Goal: Information Seeking & Learning: Understand process/instructions

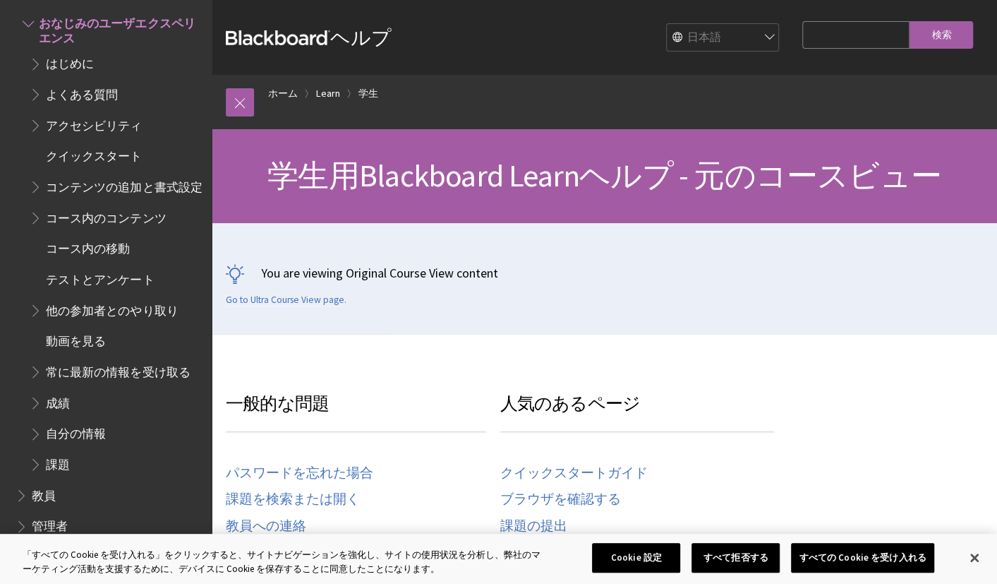
click at [106, 132] on span "アクセシビリティ" at bounding box center [94, 123] width 96 height 19
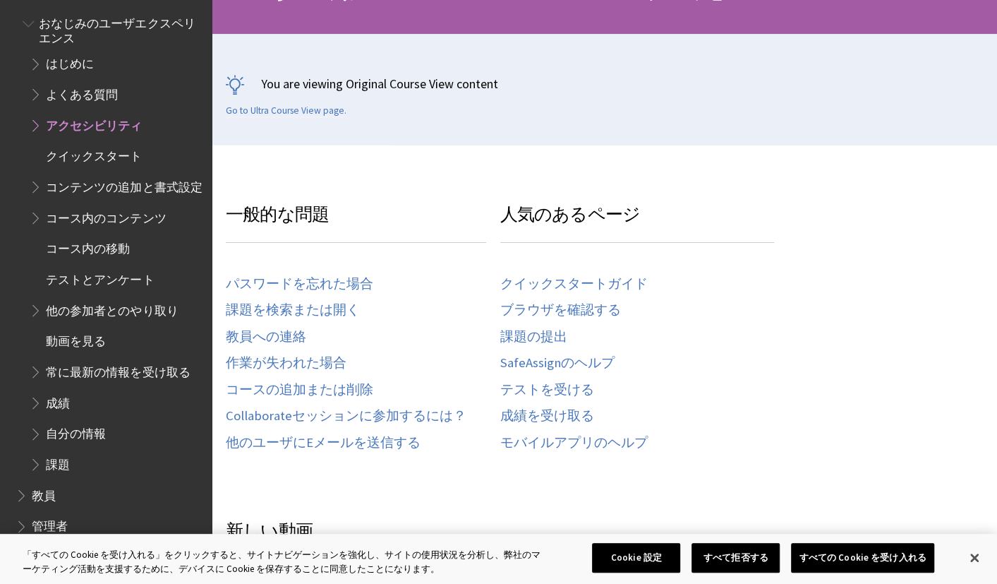
scroll to position [212, 0]
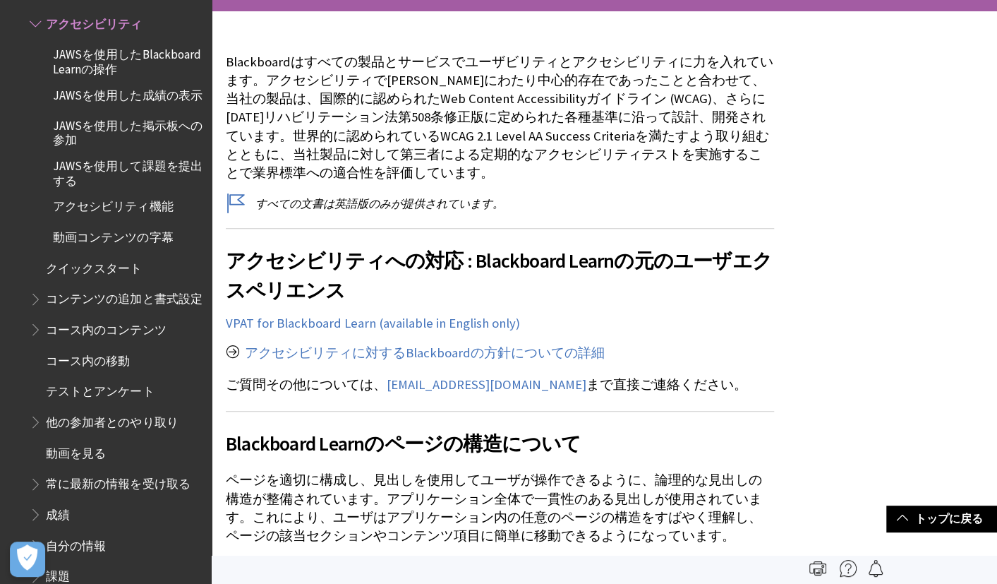
scroll to position [141, 0]
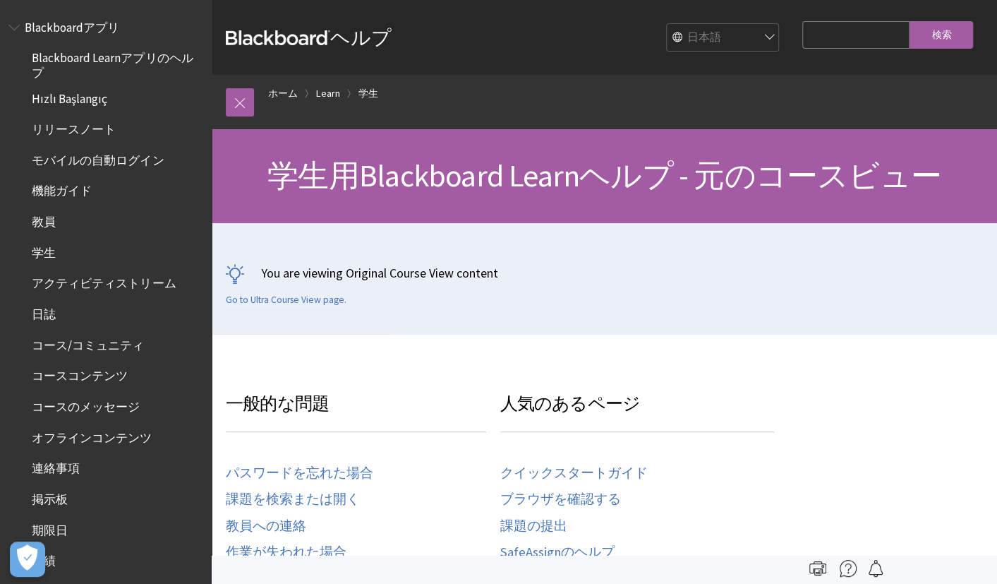
scroll to position [1523, 0]
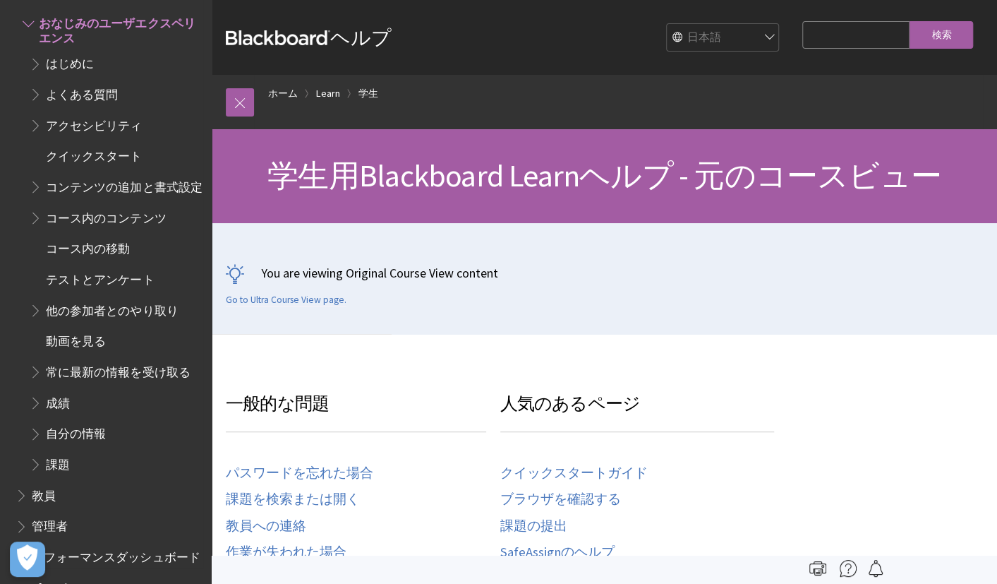
drag, startPoint x: 896, startPoint y: 0, endPoint x: 35, endPoint y: 450, distance: 971.7
click at [35, 440] on span "Book outline for Blackboard Learn Help" at bounding box center [37, 431] width 15 height 18
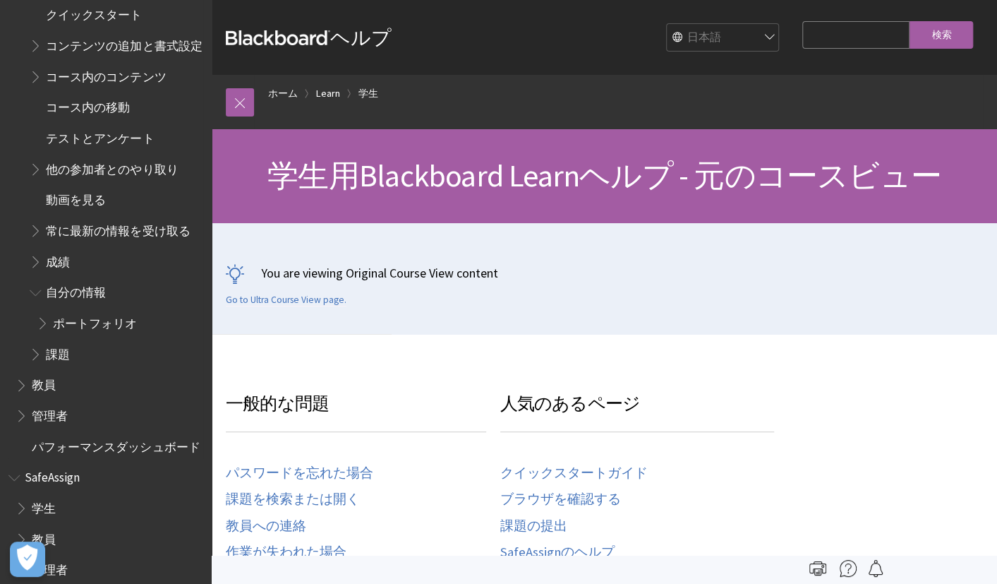
scroll to position [1706, 0]
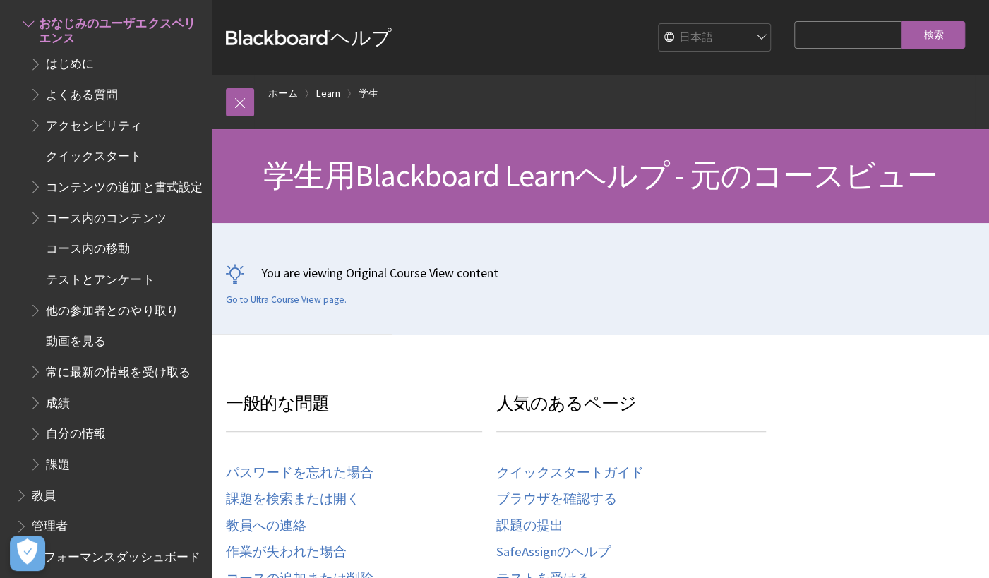
scroll to position [141, 0]
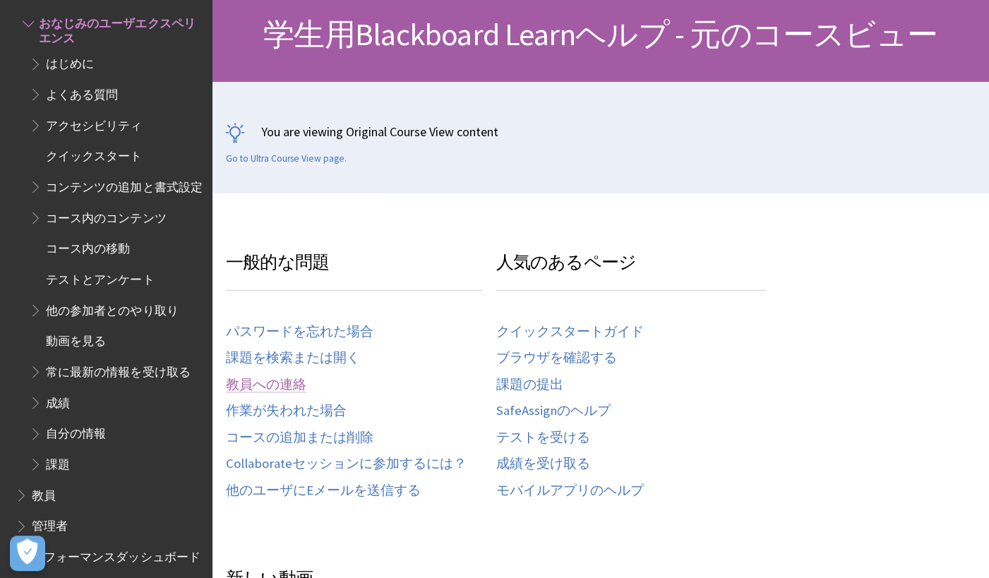
click at [282, 377] on link "教員への連絡" at bounding box center [266, 385] width 80 height 16
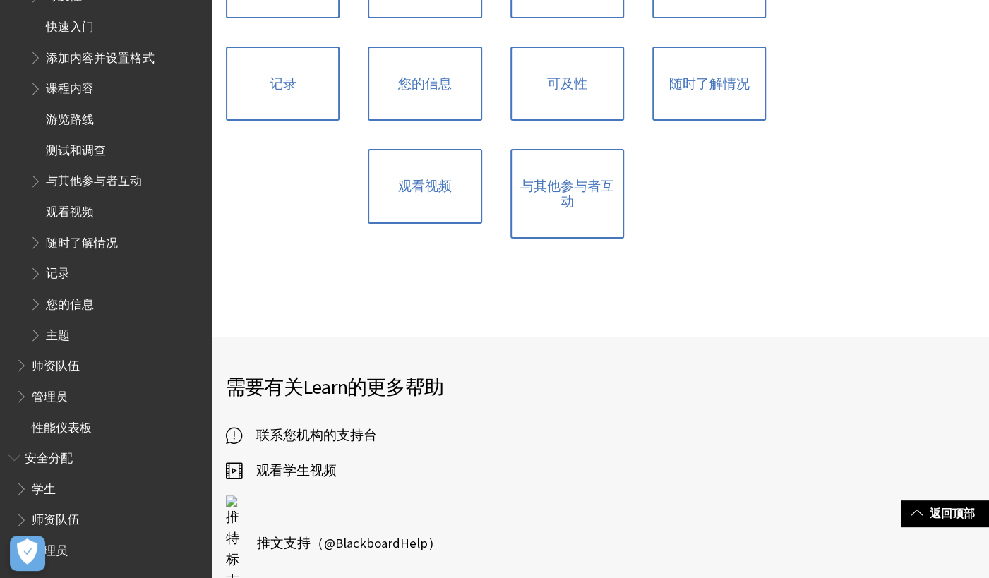
scroll to position [1341, 0]
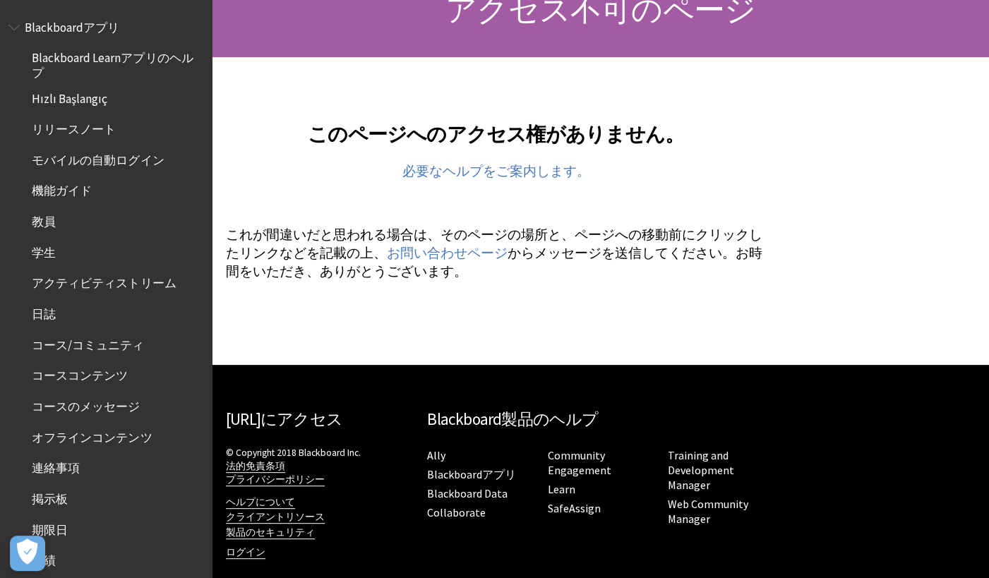
scroll to position [184, 0]
